Goal: Information Seeking & Learning: Learn about a topic

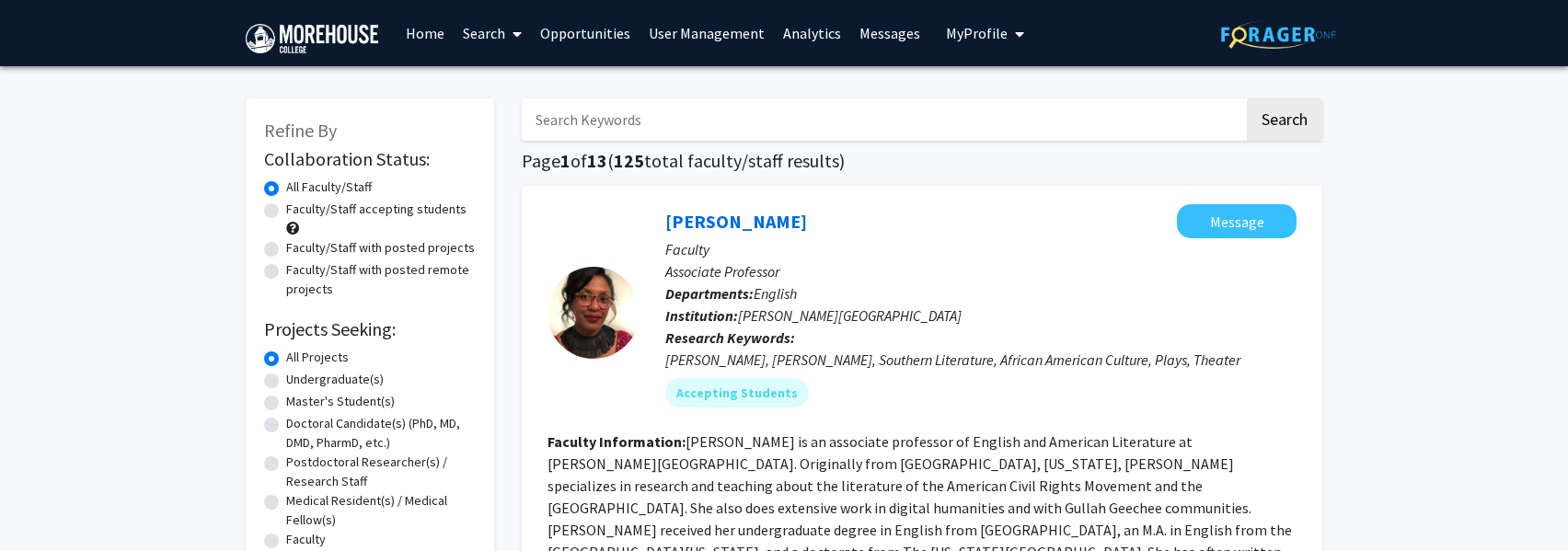
click at [286, 211] on label "Faculty/Staff accepting students" at bounding box center [377, 210] width 181 height 19
click at [286, 211] on input "Faculty/Staff accepting students" at bounding box center [292, 206] width 12 height 12
radio input "true"
click at [742, 394] on mat-chip "Accepting Students" at bounding box center [736, 392] width 143 height 30
click at [715, 392] on mat-chip "Accepting Students" at bounding box center [736, 392] width 143 height 30
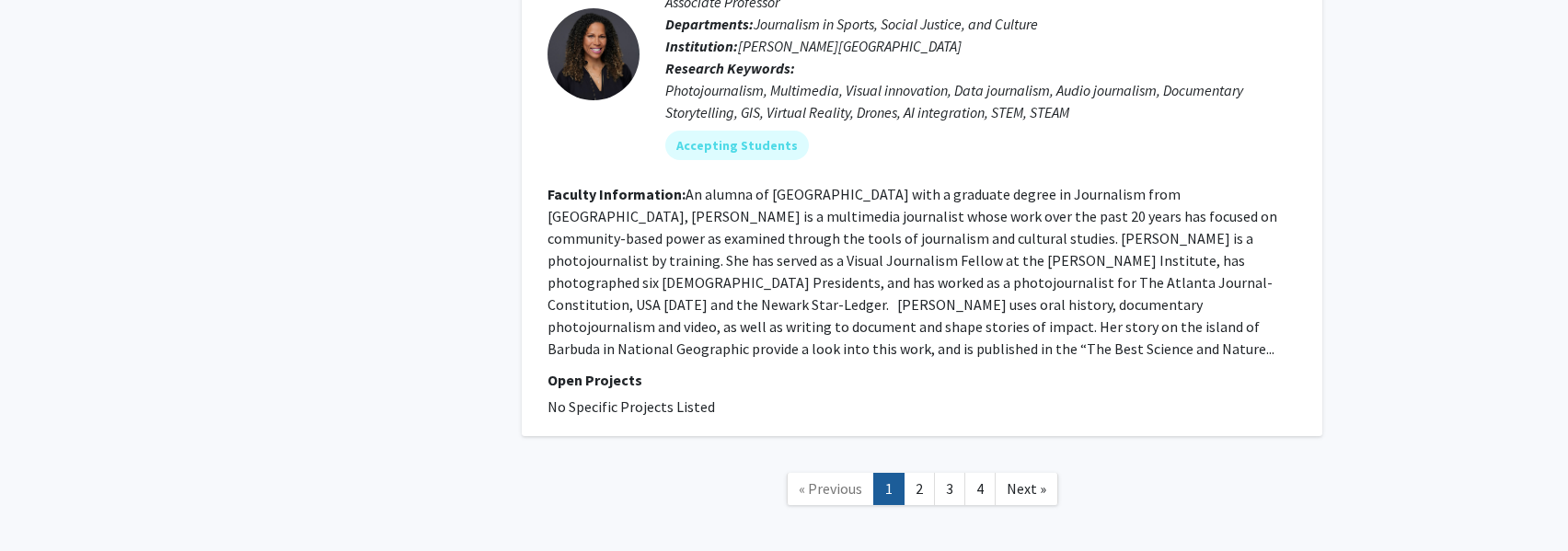
scroll to position [4745, 0]
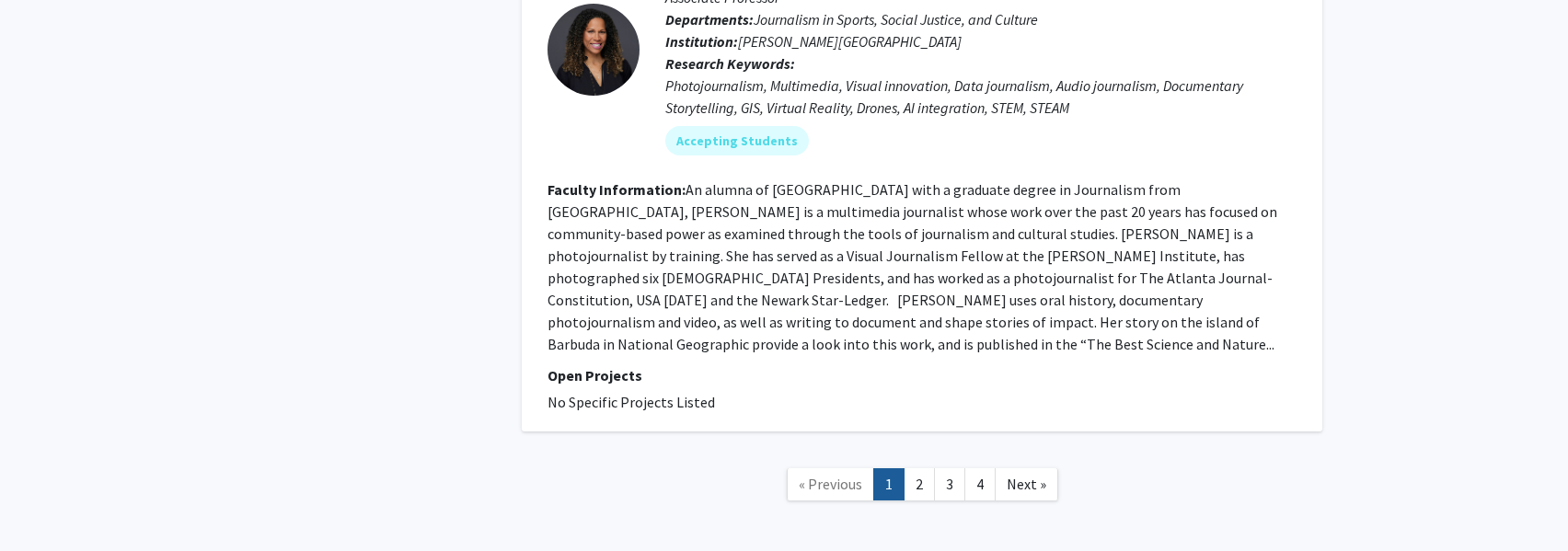
click at [917, 468] on link "2" at bounding box center [919, 485] width 32 height 33
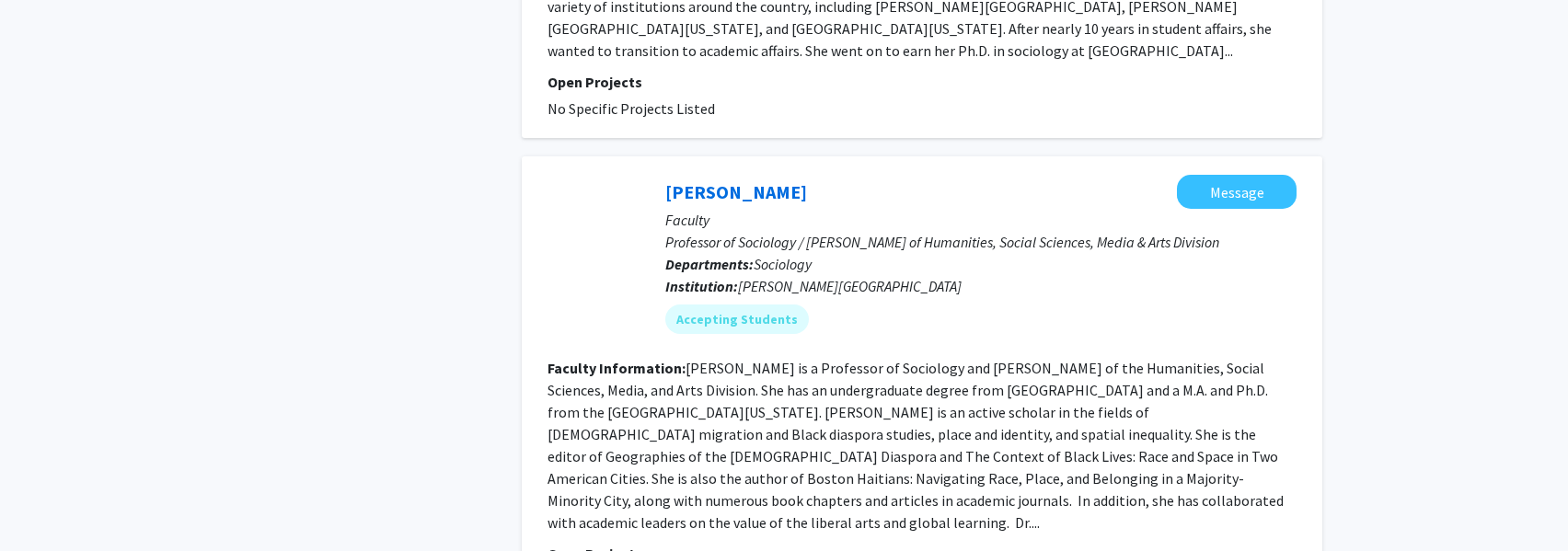
scroll to position [4477, 0]
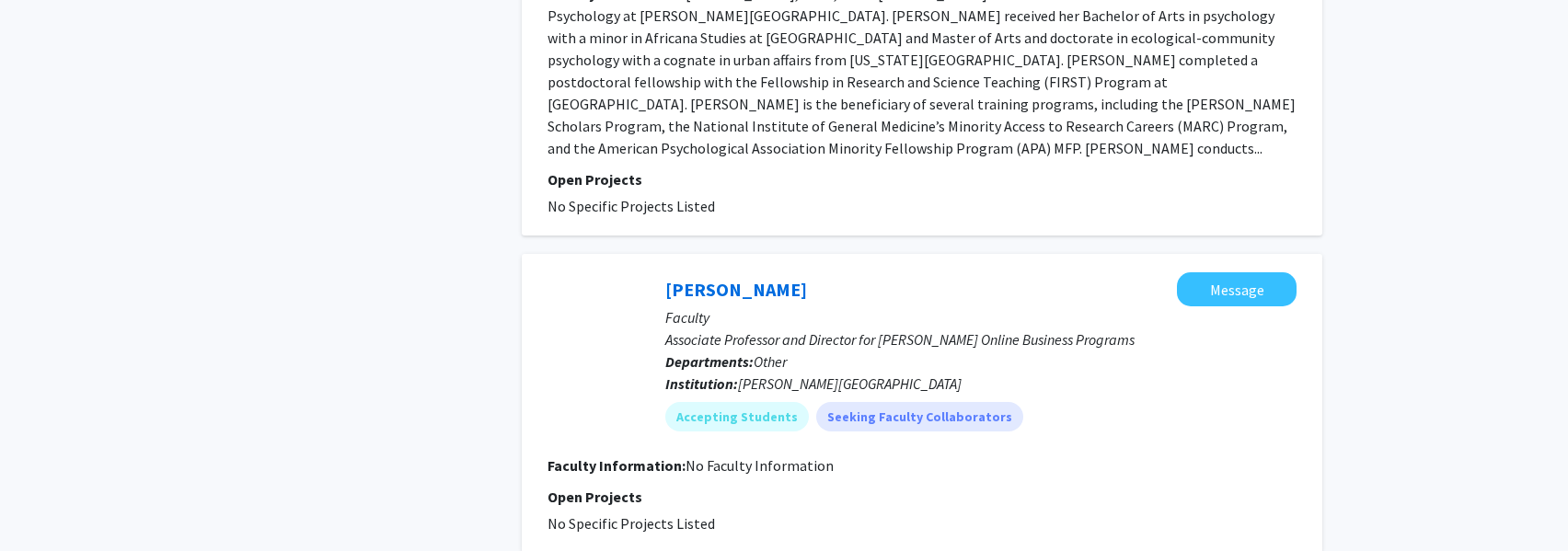
scroll to position [3957, 0]
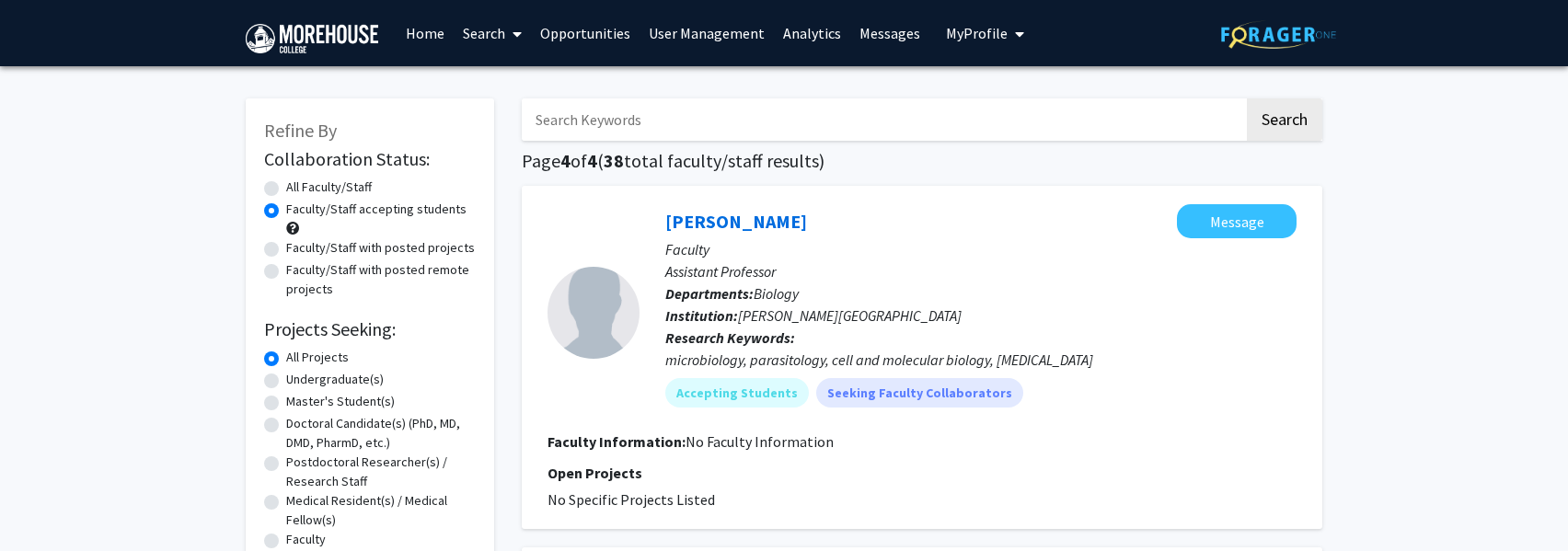
click at [286, 249] on label "Faculty/Staff with posted projects" at bounding box center [381, 248] width 188 height 19
click at [286, 249] on input "Faculty/Staff with posted projects" at bounding box center [292, 244] width 12 height 12
radio input "true"
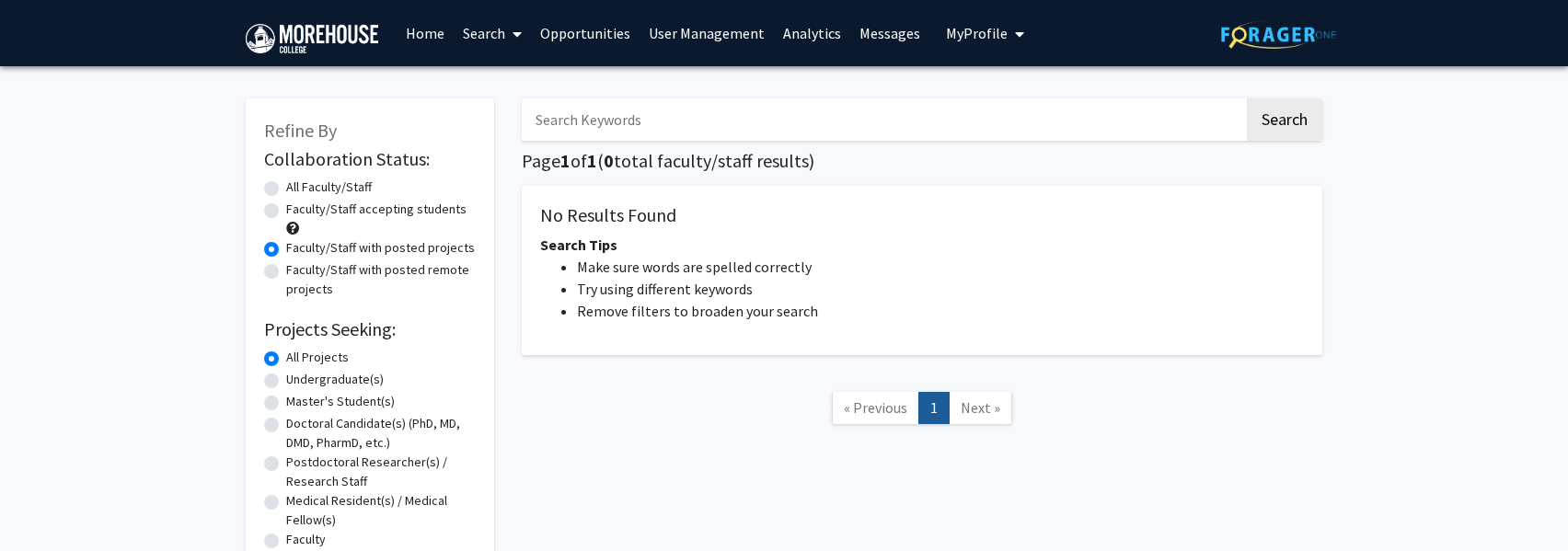
click at [286, 213] on label "Faculty/Staff accepting students" at bounding box center [377, 210] width 181 height 19
click at [286, 212] on input "Faculty/Staff accepting students" at bounding box center [292, 206] width 12 height 12
radio input "true"
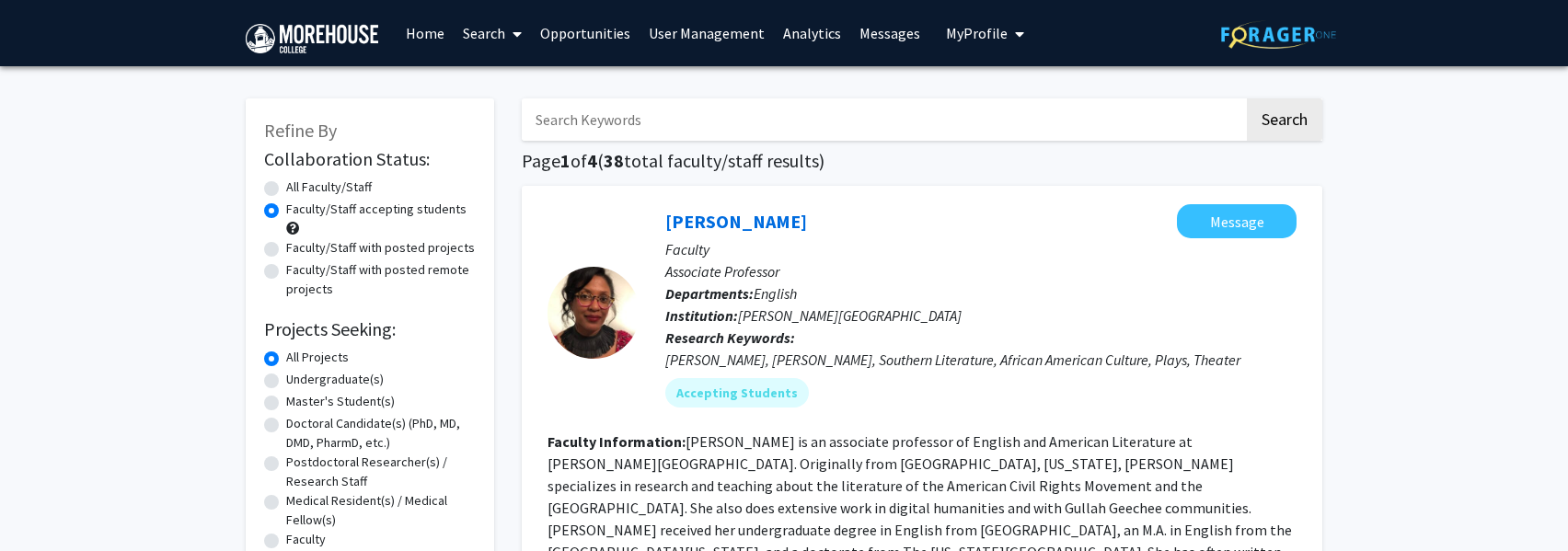
click at [424, 32] on link "Home" at bounding box center [425, 33] width 57 height 64
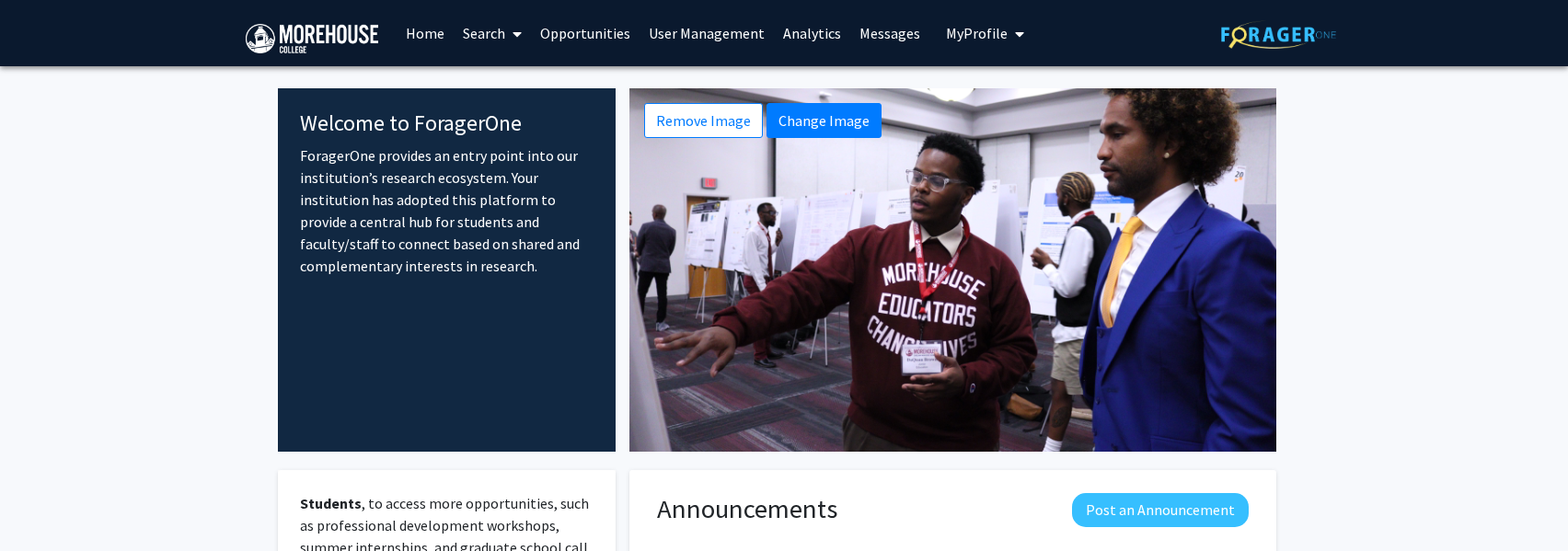
click at [809, 124] on button "Change Image" at bounding box center [824, 120] width 115 height 35
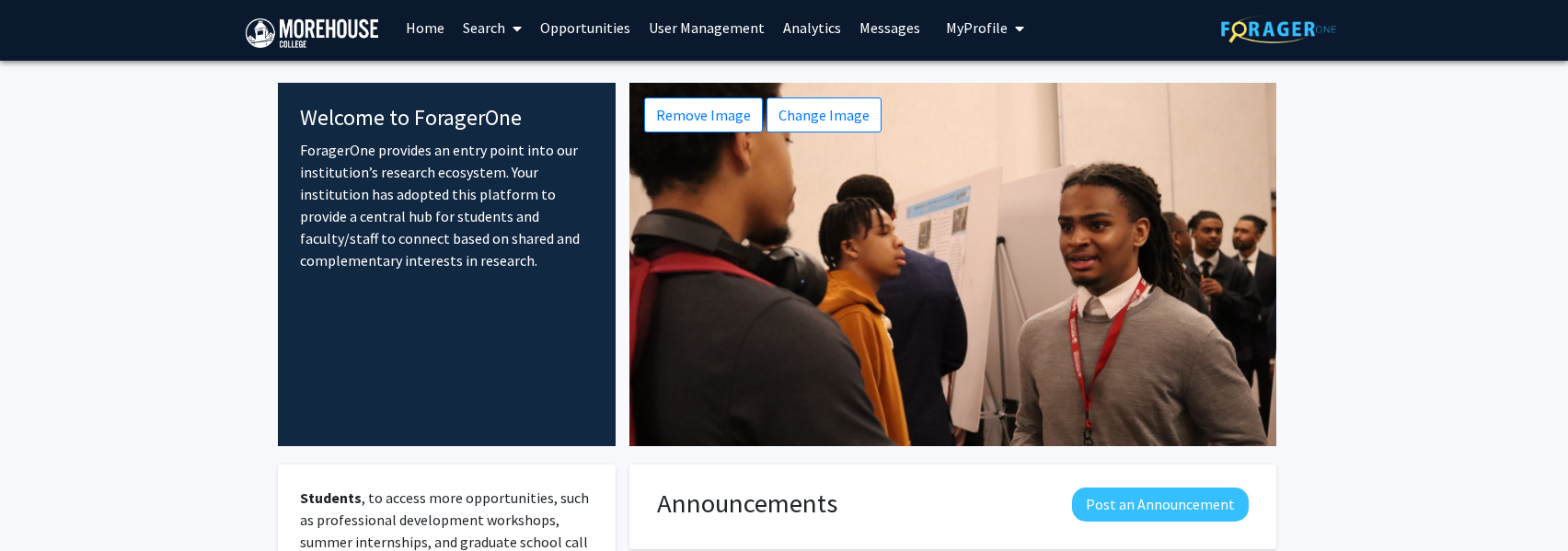
scroll to position [7, 0]
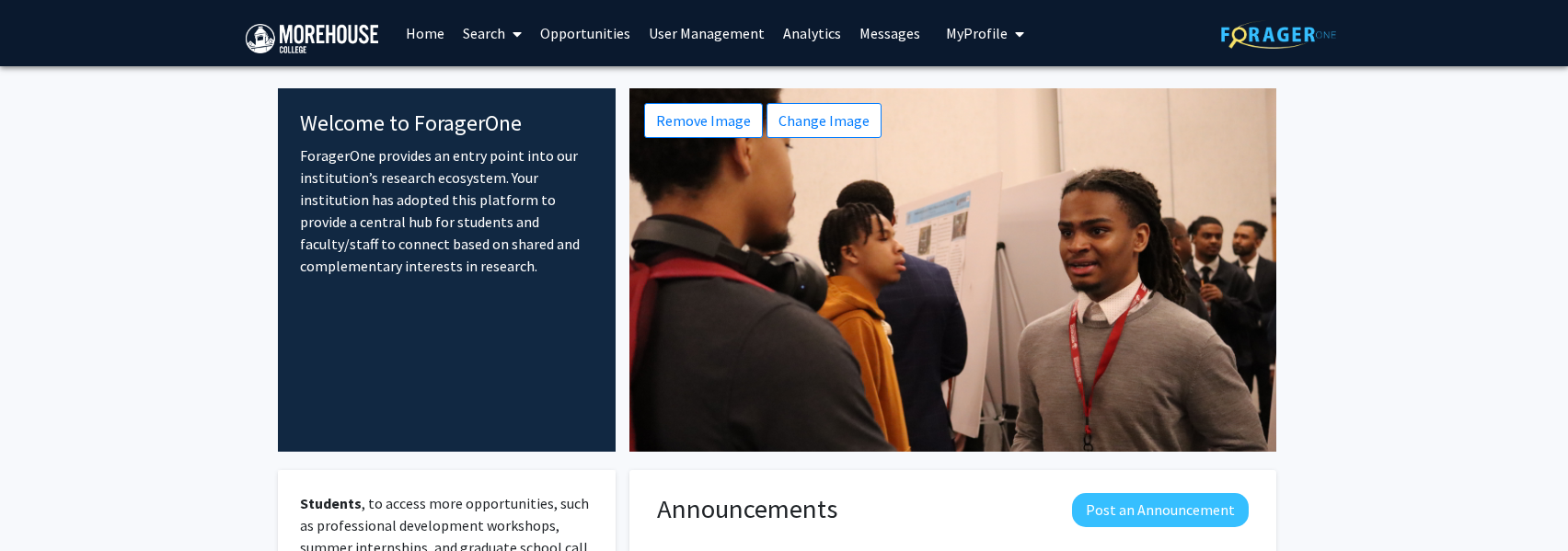
click at [420, 31] on link "Home" at bounding box center [425, 33] width 57 height 64
click at [341, 35] on img at bounding box center [312, 38] width 133 height 30
click at [610, 36] on link "Opportunities" at bounding box center [585, 33] width 109 height 64
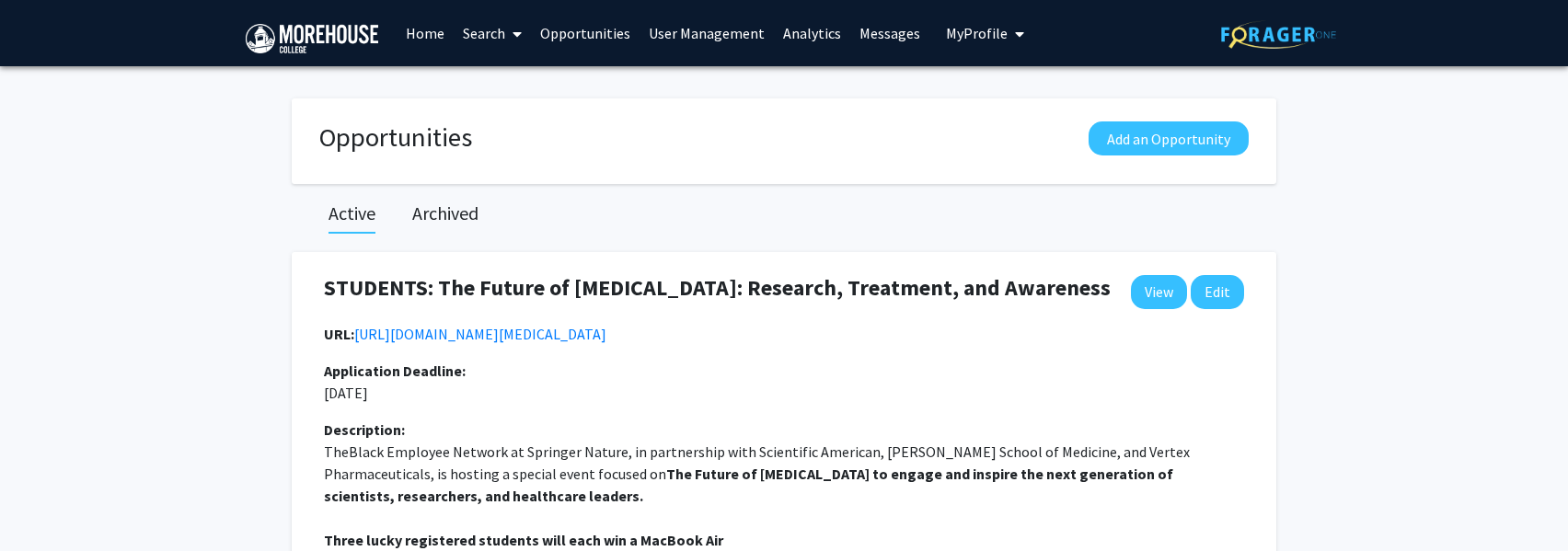
click at [431, 37] on link "Home" at bounding box center [425, 33] width 57 height 64
